Goal: Check status

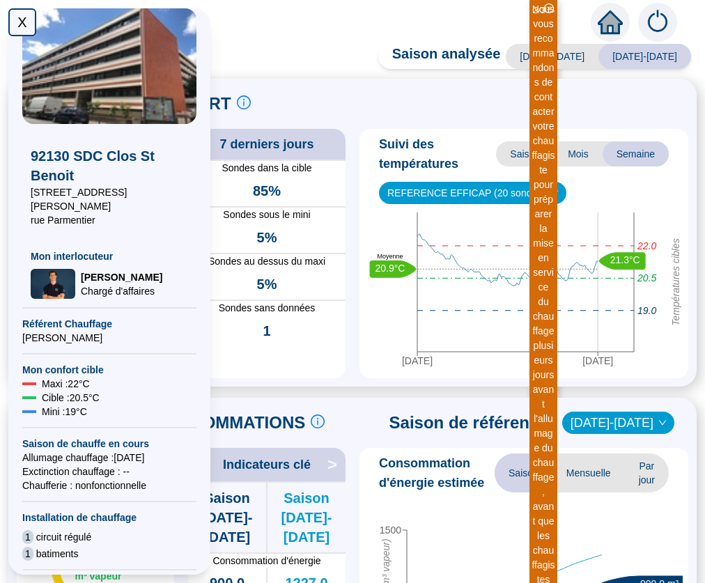
click at [287, 79] on div "Saison analysée [DATE]-[DATE] [DATE]-[DATE] PILOTAGE DU CONFORT Le pilotage du …" at bounding box center [352, 317] width 705 height 532
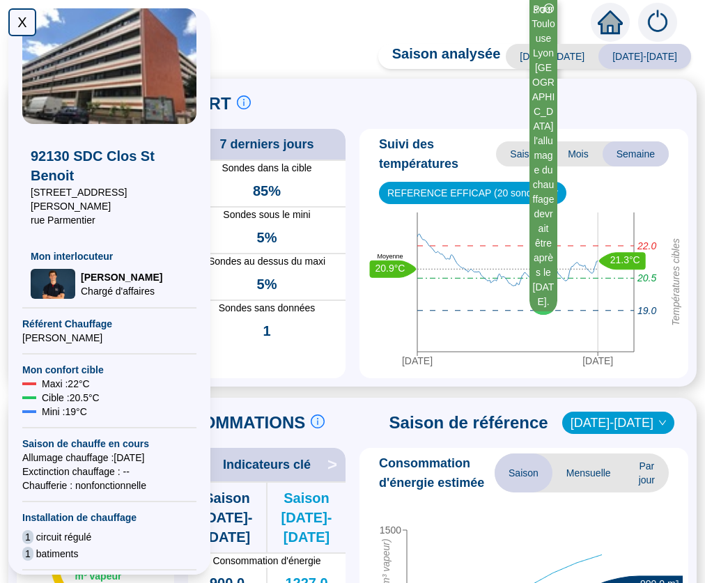
click at [532, 15] on div "Pour Toulouse Lyon [GEOGRAPHIC_DATA] l'allumage du chauffage devrait être après…" at bounding box center [544, 155] width 24 height 307
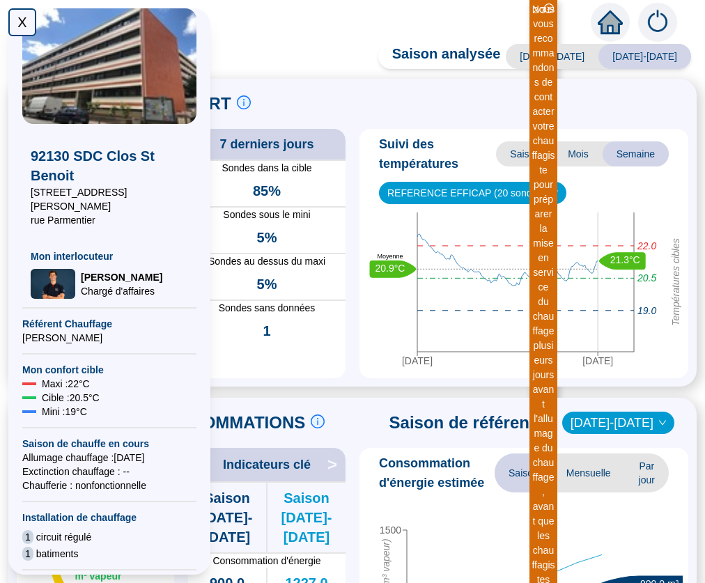
click at [361, 360] on div "Suivi des températures Saison Mois Semaine REFERENCE EFFICAP (20 sondes) [DATE]…" at bounding box center [523, 253] width 329 height 249
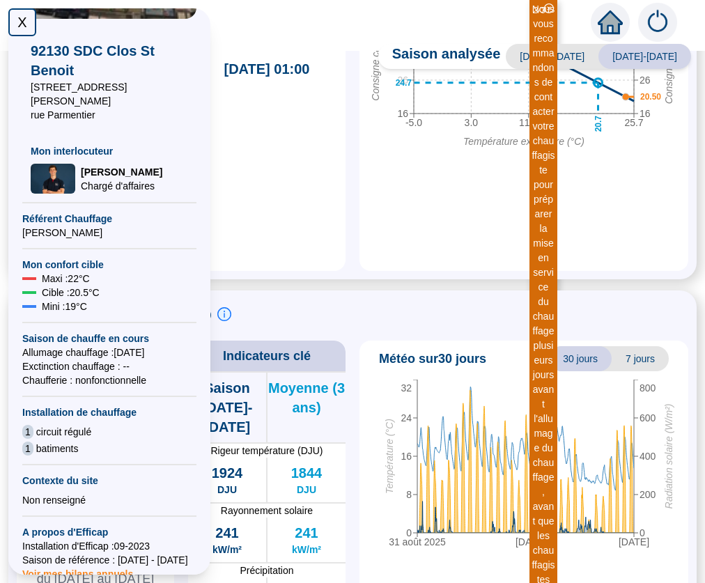
scroll to position [238, 0]
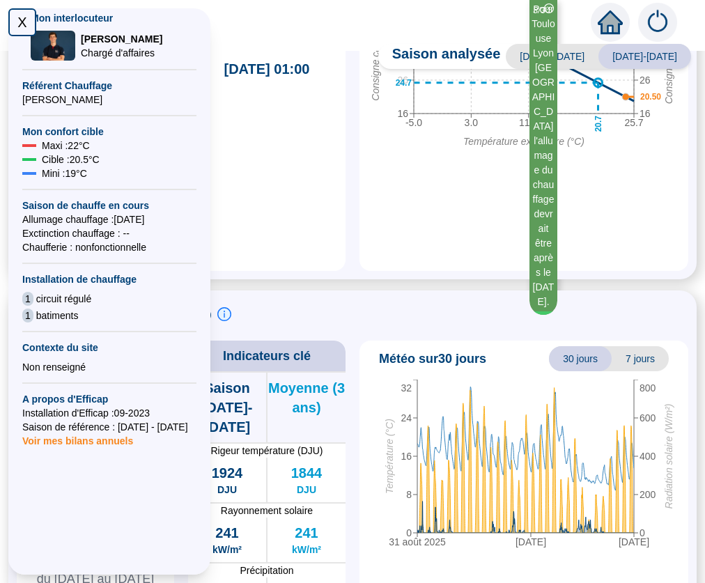
click at [66, 429] on span "Voir mes bilans annuels" at bounding box center [77, 437] width 111 height 20
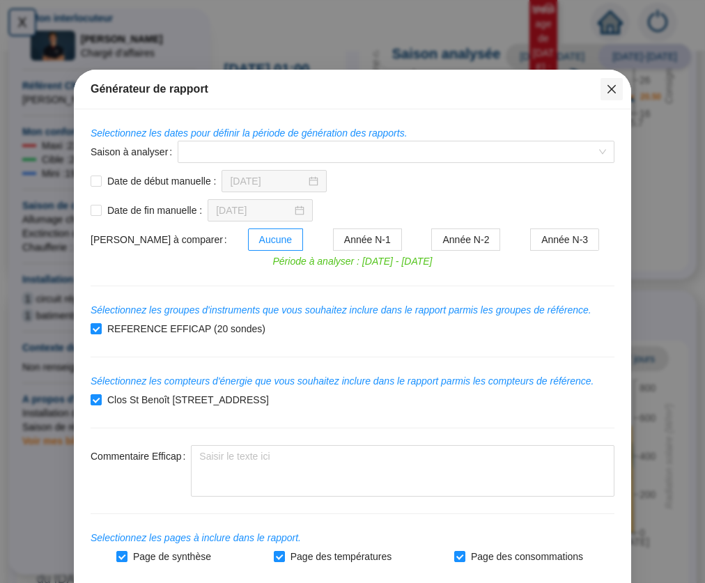
click at [608, 91] on icon "close" at bounding box center [611, 89] width 11 height 11
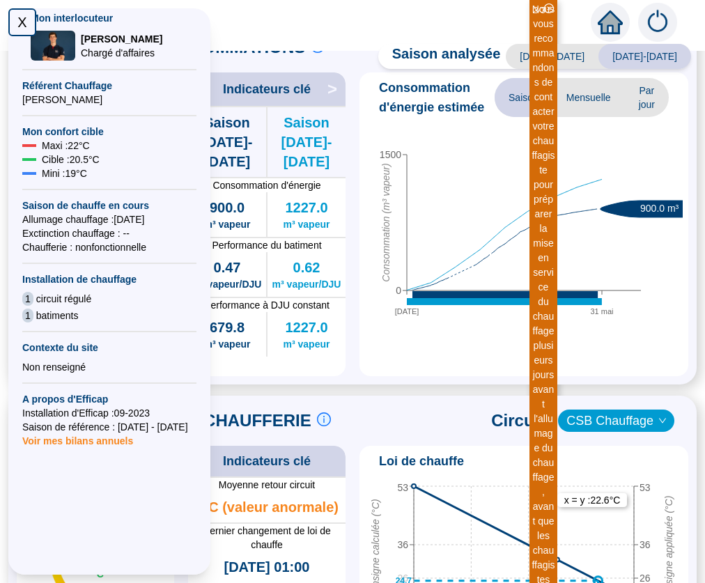
scroll to position [347, 0]
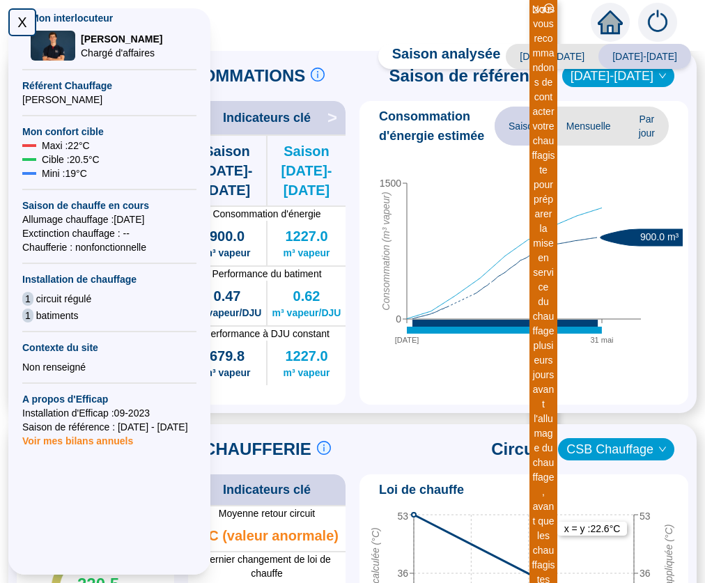
click at [15, 18] on div "X" at bounding box center [22, 22] width 28 height 28
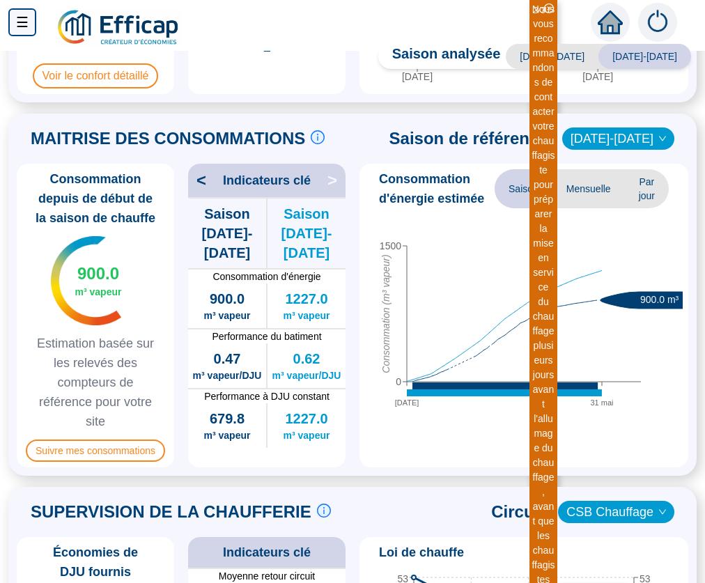
scroll to position [259, 0]
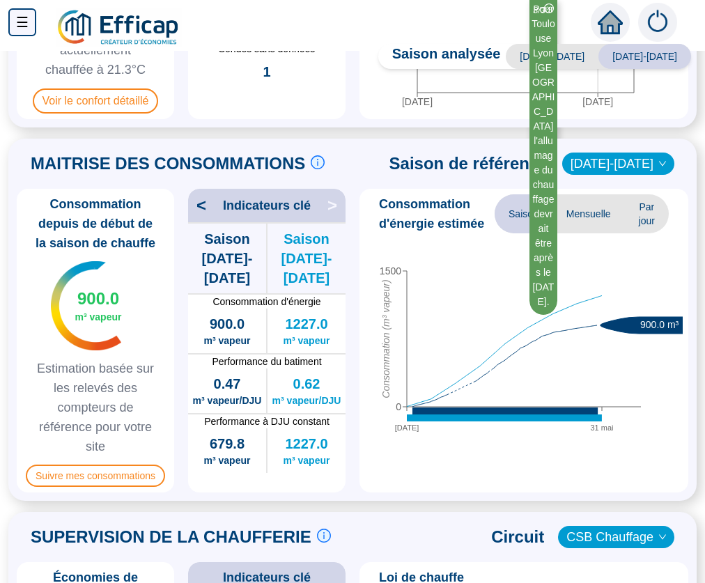
click at [662, 165] on icon "down" at bounding box center [662, 163] width 7 height 5
click at [662, 162] on icon "down" at bounding box center [662, 164] width 8 height 8
click at [658, 162] on icon "down" at bounding box center [662, 164] width 8 height 8
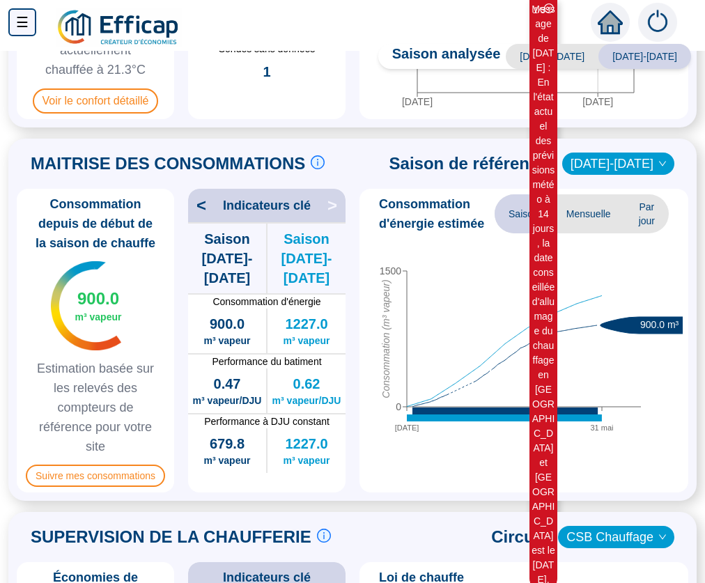
click at [658, 162] on icon "down" at bounding box center [662, 164] width 8 height 8
